Goal: Transaction & Acquisition: Purchase product/service

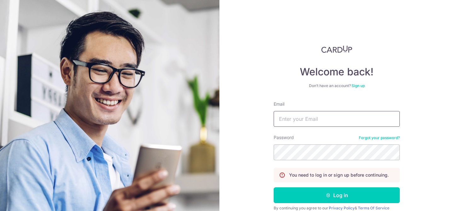
click at [299, 120] on input "Email" at bounding box center [337, 119] width 126 height 16
type input "[PERSON_NAME][EMAIL_ADDRESS][DOMAIN_NAME]"
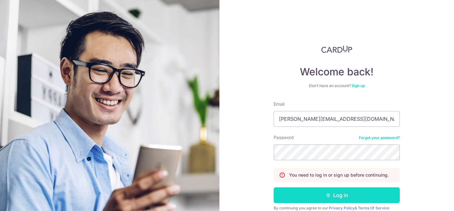
click at [344, 196] on button "Log in" at bounding box center [337, 195] width 126 height 16
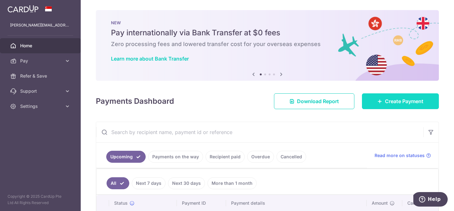
click at [392, 101] on span "Create Payment" at bounding box center [404, 101] width 38 height 8
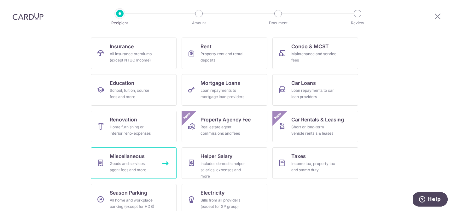
scroll to position [62, 0]
click at [126, 167] on div "Goods and services, agent fees and more" at bounding box center [132, 166] width 45 height 13
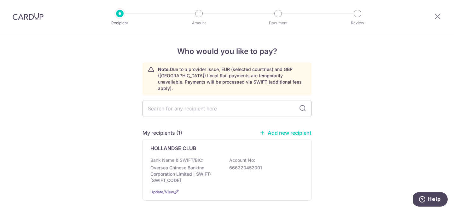
click at [278, 130] on link "Add new recipient" at bounding box center [285, 133] width 52 height 6
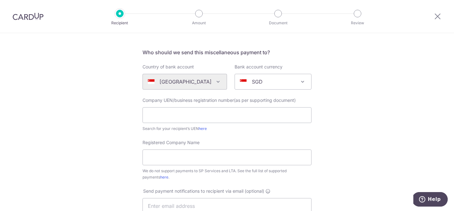
scroll to position [62, 0]
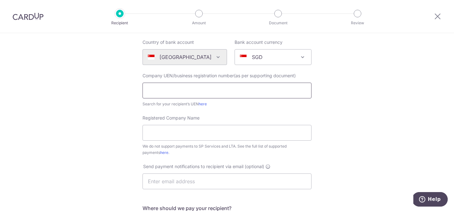
click at [189, 93] on input "text" at bounding box center [226, 91] width 169 height 16
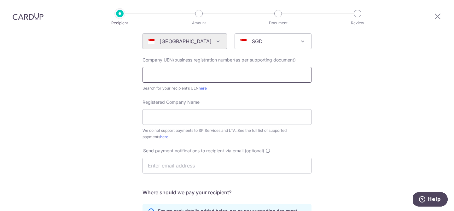
scroll to position [78, 0]
click at [204, 88] on link "here" at bounding box center [203, 87] width 8 height 5
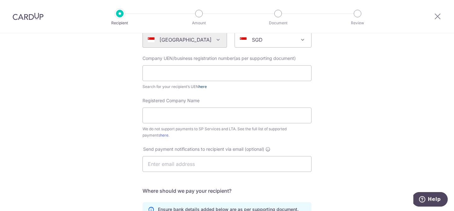
scroll to position [0, 0]
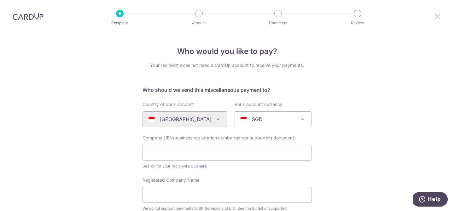
click at [436, 16] on icon at bounding box center [438, 16] width 8 height 8
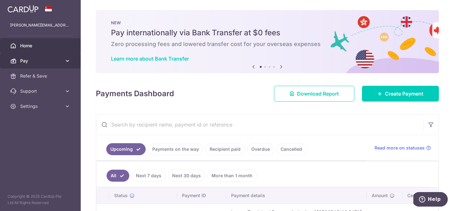
click at [33, 61] on span "Pay" at bounding box center [41, 61] width 42 height 6
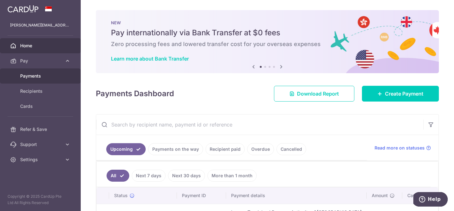
click at [31, 78] on span "Payments" at bounding box center [41, 76] width 42 height 6
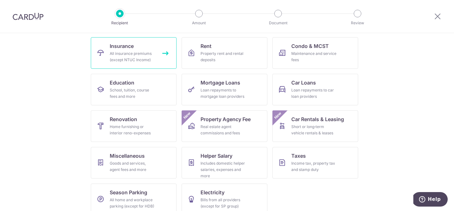
scroll to position [71, 0]
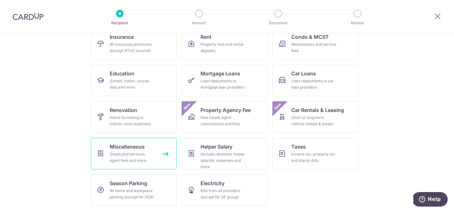
click at [129, 158] on div "Goods and services, agent fees and more" at bounding box center [132, 157] width 45 height 13
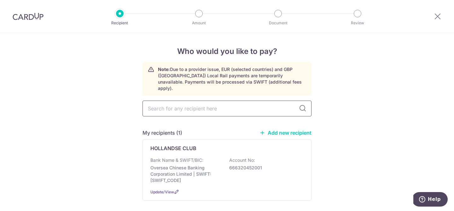
click at [185, 105] on input "text" at bounding box center [226, 109] width 169 height 16
type input "Golden Hour"
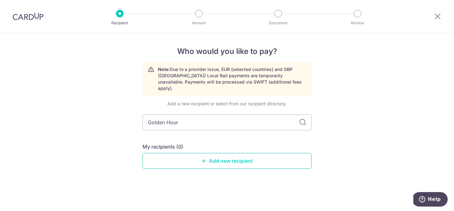
click at [198, 155] on link "Add new recipient" at bounding box center [226, 161] width 169 height 16
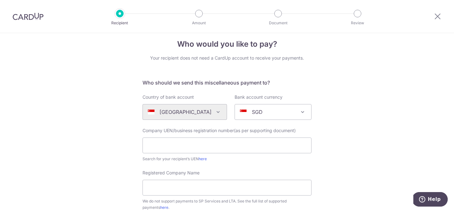
scroll to position [8, 0]
click at [173, 146] on input "text" at bounding box center [226, 145] width 169 height 16
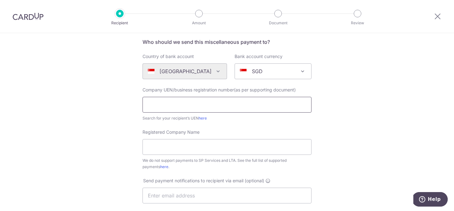
scroll to position [60, 0]
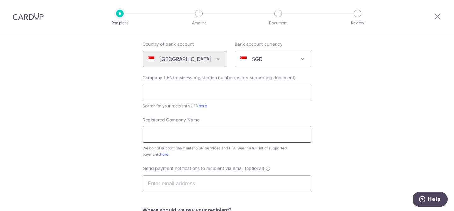
click at [161, 138] on input "Registered Company Name" at bounding box center [226, 135] width 169 height 16
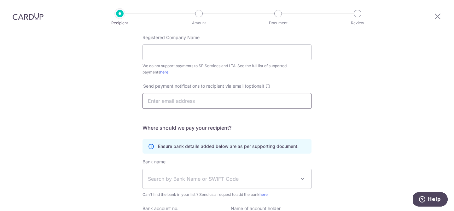
click at [165, 94] on input "text" at bounding box center [226, 101] width 169 height 16
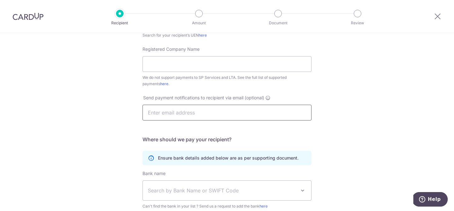
scroll to position [0, 0]
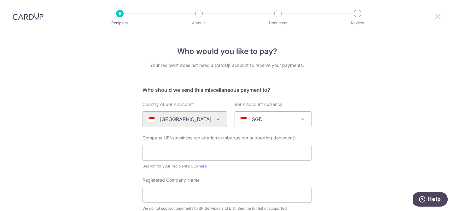
click at [438, 17] on icon at bounding box center [438, 16] width 8 height 8
